Goal: Transaction & Acquisition: Book appointment/travel/reservation

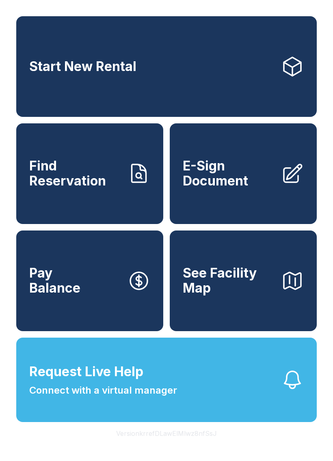
click at [212, 72] on link "Start New Rental" at bounding box center [166, 66] width 300 height 101
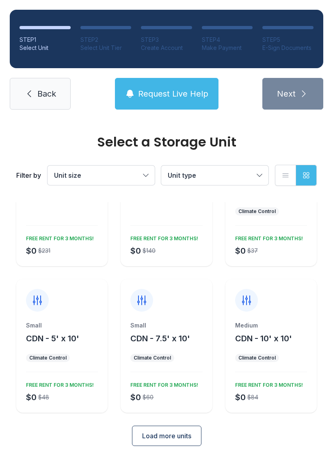
scroll to position [71, 0]
click at [142, 172] on button "Unit size" at bounding box center [101, 175] width 107 height 19
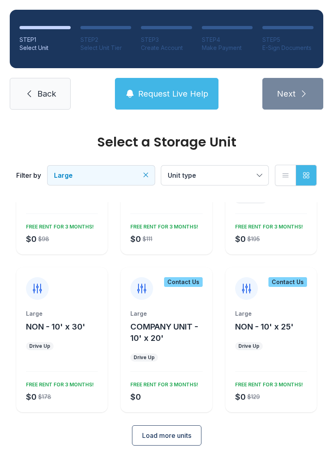
scroll to position [93, 0]
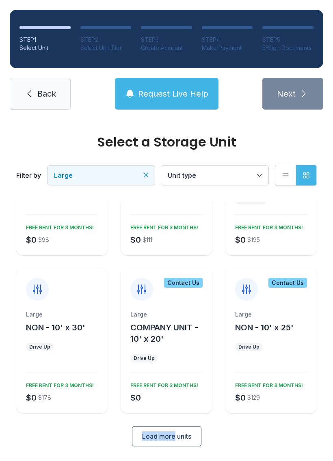
click at [191, 441] on span "Load more units" at bounding box center [166, 437] width 49 height 10
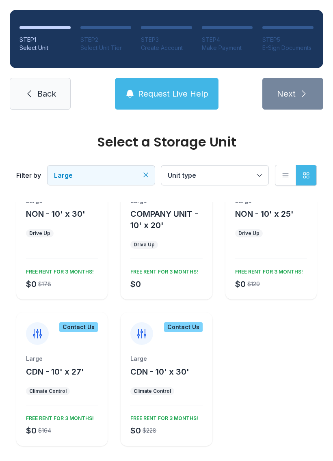
scroll to position [207, 0]
click at [299, 329] on ul "2 Units Left Large NON - 10' x 20' Drive Up $0 $98 FREE RENT FOR 3 MONTHS! Larg…" at bounding box center [166, 221] width 300 height 449
click at [294, 341] on ul "2 Units Left Large NON - 10' x 20' Drive Up $0 $98 FREE RENT FOR 3 MONTHS! Larg…" at bounding box center [166, 221] width 300 height 449
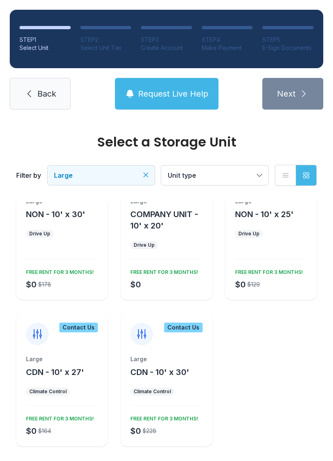
click at [298, 339] on ul "2 Units Left Large NON - 10' x 20' Drive Up $0 $98 FREE RENT FOR 3 MONTHS! Larg…" at bounding box center [166, 221] width 300 height 449
click at [297, 339] on ul "2 Units Left Large NON - 10' x 20' Drive Up $0 $98 FREE RENT FOR 3 MONTHS! Larg…" at bounding box center [166, 221] width 300 height 449
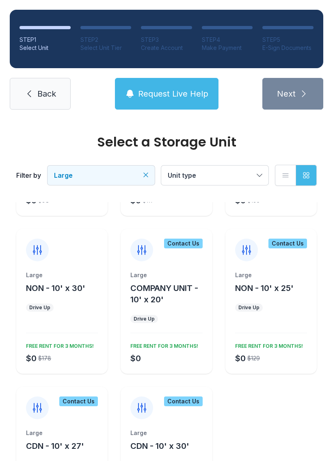
scroll to position [131, 0]
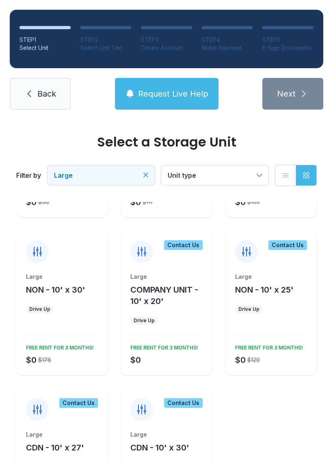
click at [69, 284] on button "NON - 10' x 30'" at bounding box center [55, 289] width 59 height 11
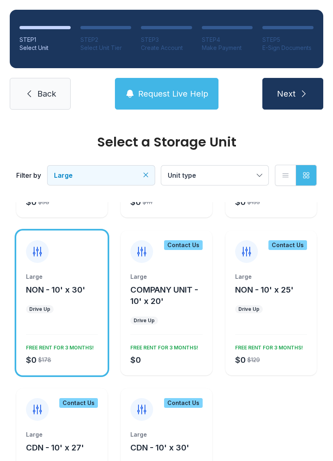
click at [293, 94] on span "Next" at bounding box center [286, 93] width 19 height 11
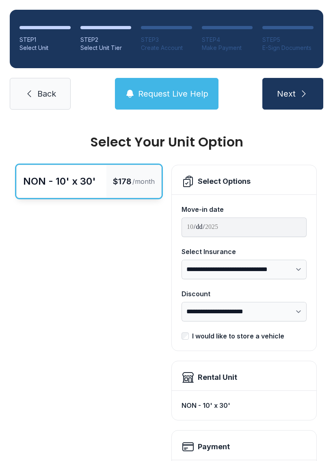
click at [42, 89] on span "Back" at bounding box center [46, 93] width 19 height 11
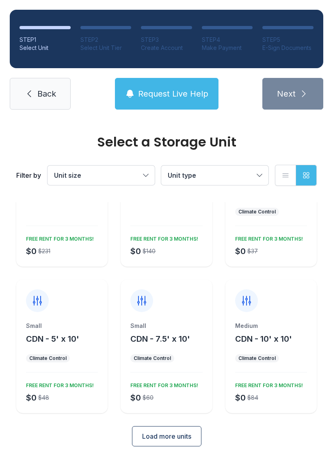
click at [182, 443] on button "Load more units" at bounding box center [166, 436] width 69 height 20
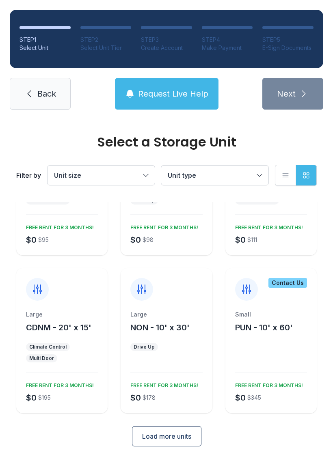
scroll to position [375, 0]
click at [170, 330] on span "NON - 10' x 30'" at bounding box center [159, 328] width 59 height 10
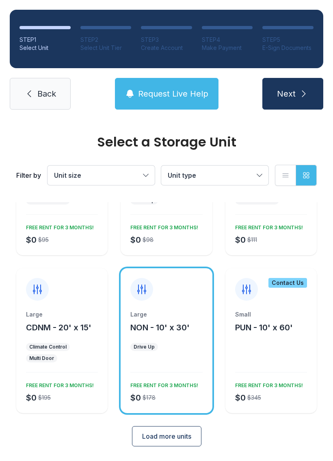
click at [296, 91] on button "Next" at bounding box center [292, 94] width 61 height 32
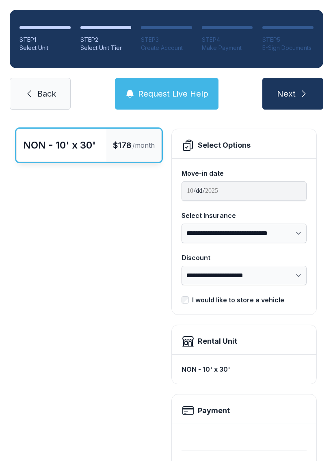
scroll to position [39, 0]
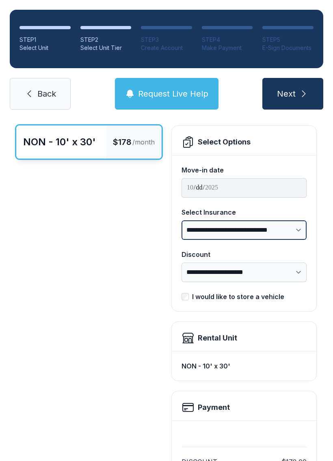
click at [299, 228] on select "**********" at bounding box center [243, 229] width 125 height 19
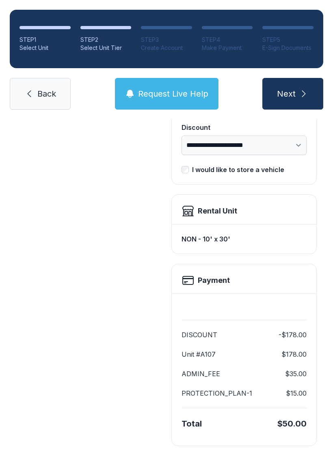
scroll to position [166, 0]
click at [293, 99] on span "Next" at bounding box center [286, 93] width 19 height 11
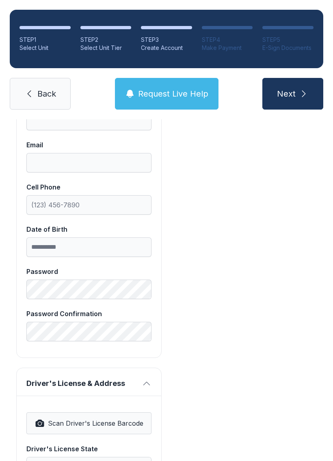
scroll to position [257, 0]
